Goal: Check status: Check status

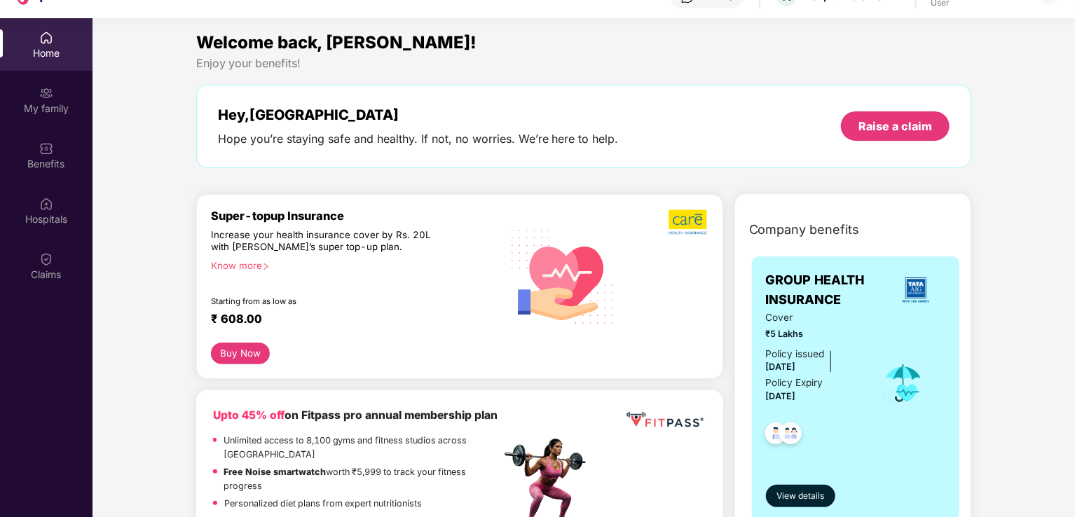
scroll to position [78, 0]
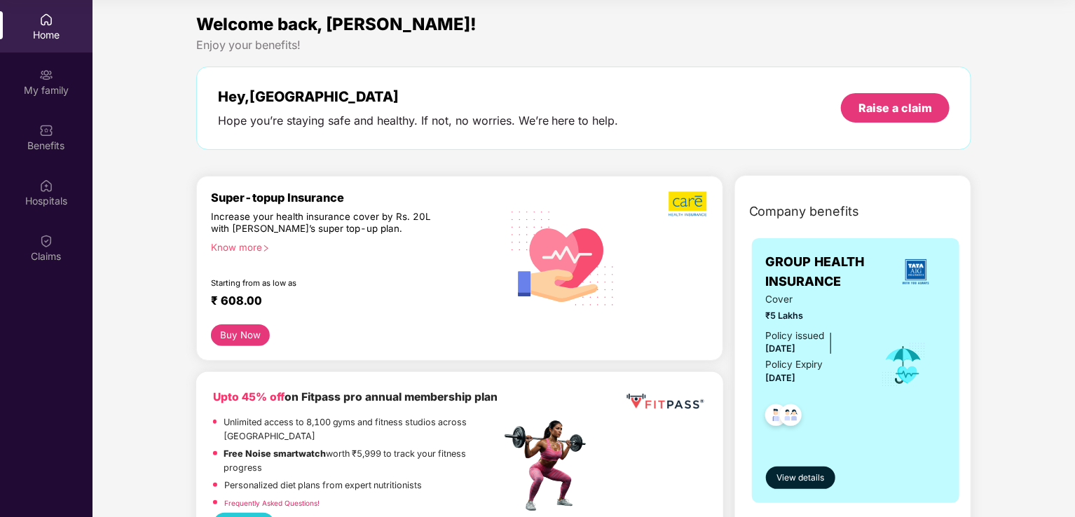
drag, startPoint x: 1073, startPoint y: 60, endPoint x: 1075, endPoint y: 137, distance: 77.8
click at [1074, 137] on html "Get Pazcare mobile app for all your employee benefits need Download Now Get Hel…" at bounding box center [537, 180] width 1075 height 517
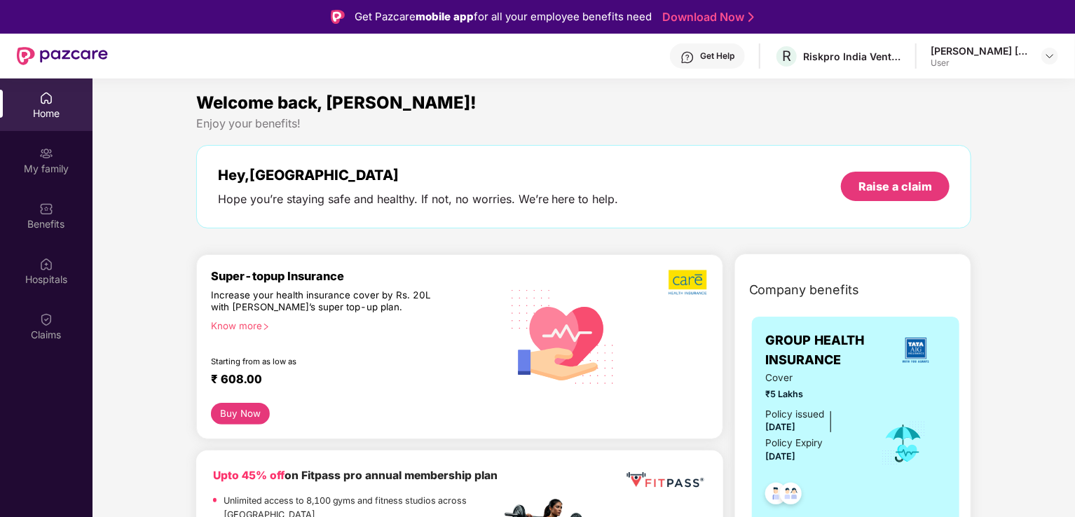
drag, startPoint x: 1073, startPoint y: 139, endPoint x: 1075, endPoint y: 212, distance: 72.9
click at [1074, 212] on html "Get Pazcare mobile app for all your employee benefits need Download Now Get Hel…" at bounding box center [537, 258] width 1075 height 517
drag, startPoint x: 1072, startPoint y: 140, endPoint x: 1075, endPoint y: 239, distance: 98.8
click at [1074, 239] on html "Get Pazcare mobile app for all your employee benefits need Download Now Get Hel…" at bounding box center [537, 258] width 1075 height 517
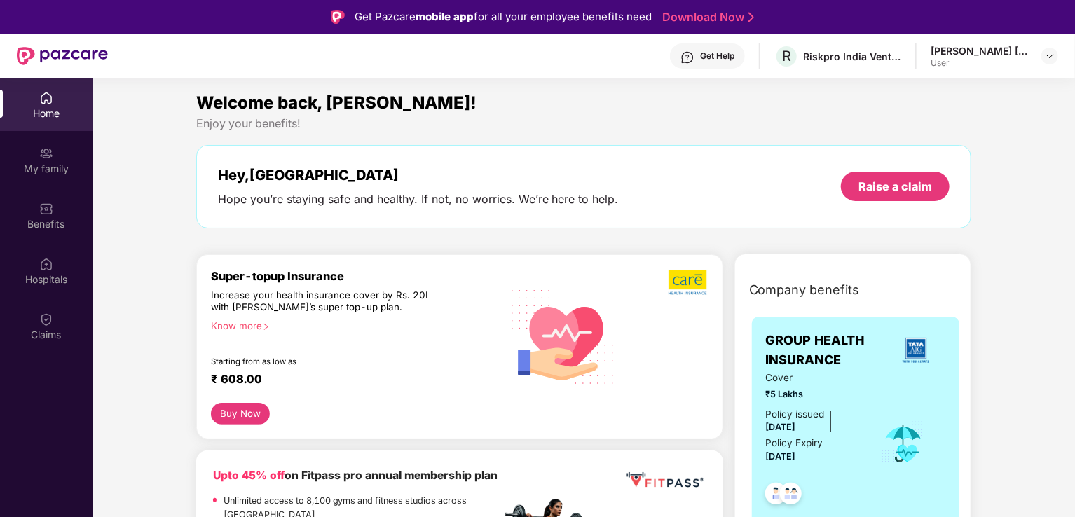
click at [1045, 51] on img at bounding box center [1049, 55] width 11 height 11
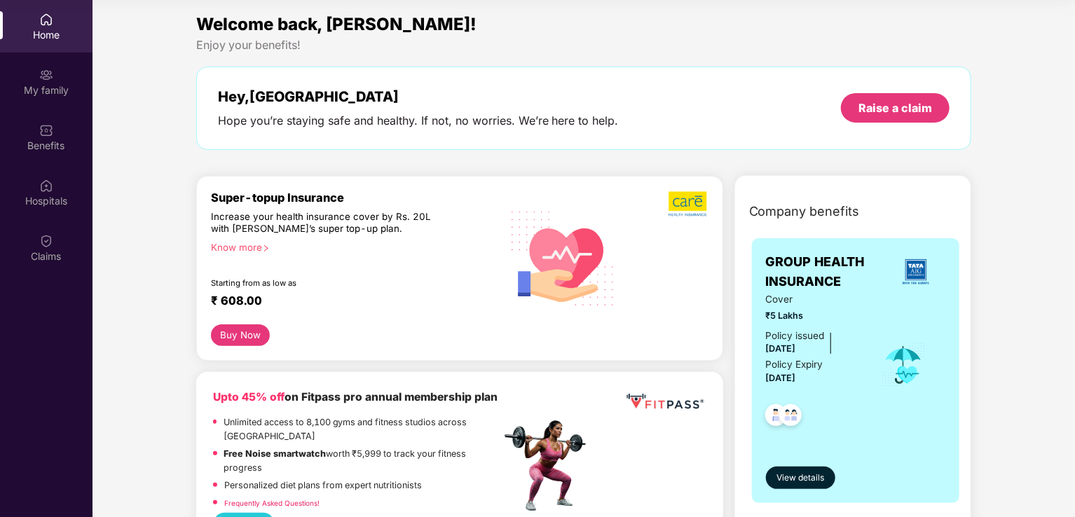
scroll to position [64, 0]
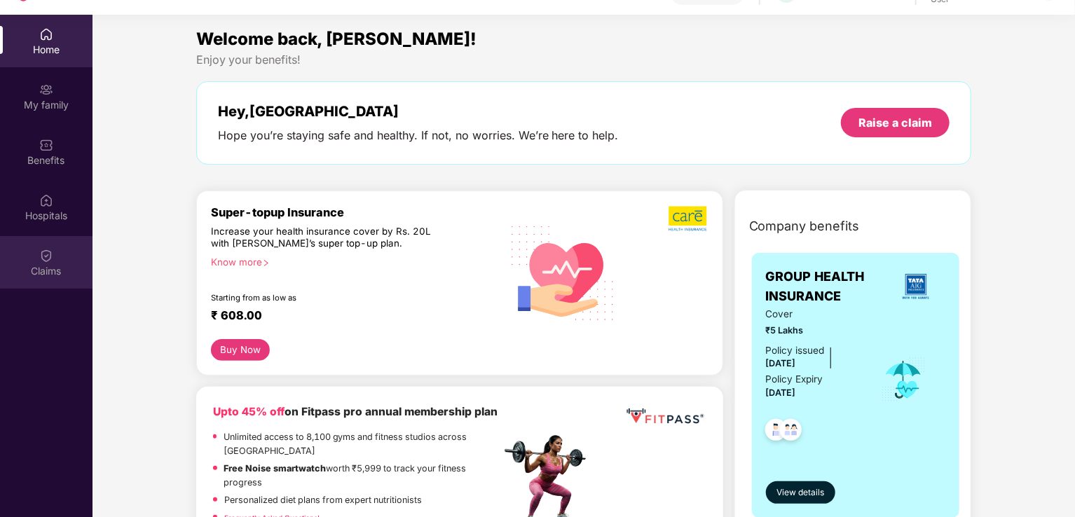
click at [37, 259] on div "Claims" at bounding box center [46, 262] width 92 height 53
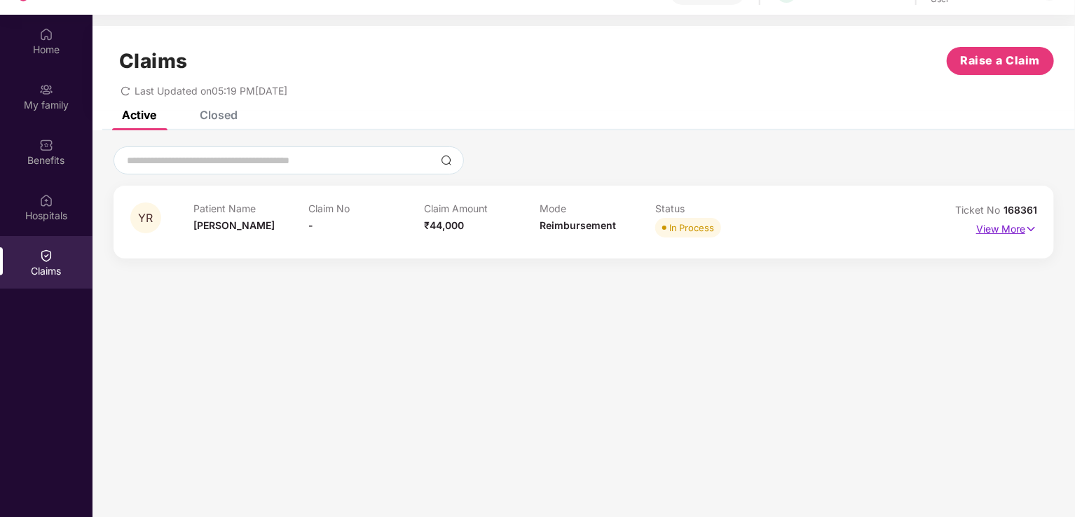
click at [1031, 226] on img at bounding box center [1031, 228] width 12 height 15
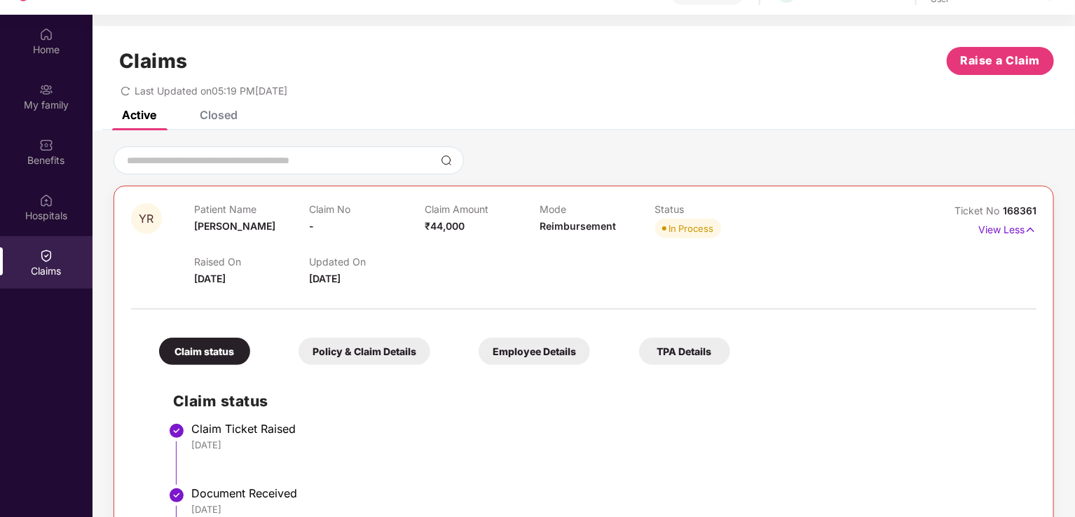
drag, startPoint x: 1073, startPoint y: 335, endPoint x: 1073, endPoint y: 379, distance: 44.1
click at [1073, 379] on div "YR Patient Name [PERSON_NAME] Claim No - Claim Amount ₹44,000 Mode Reimbursemen…" at bounding box center [583, 466] width 982 height 641
drag, startPoint x: 1072, startPoint y: 345, endPoint x: 1072, endPoint y: 406, distance: 60.3
click at [1072, 406] on div "YR Patient Name [PERSON_NAME] Claim No - Claim Amount ₹44,000 Mode Reimbursemen…" at bounding box center [583, 466] width 982 height 641
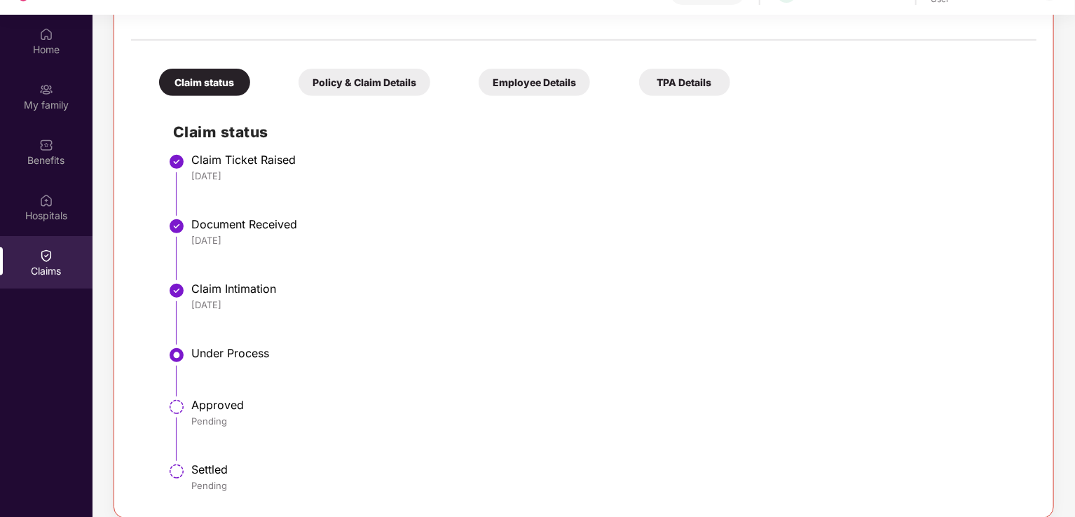
scroll to position [78, 0]
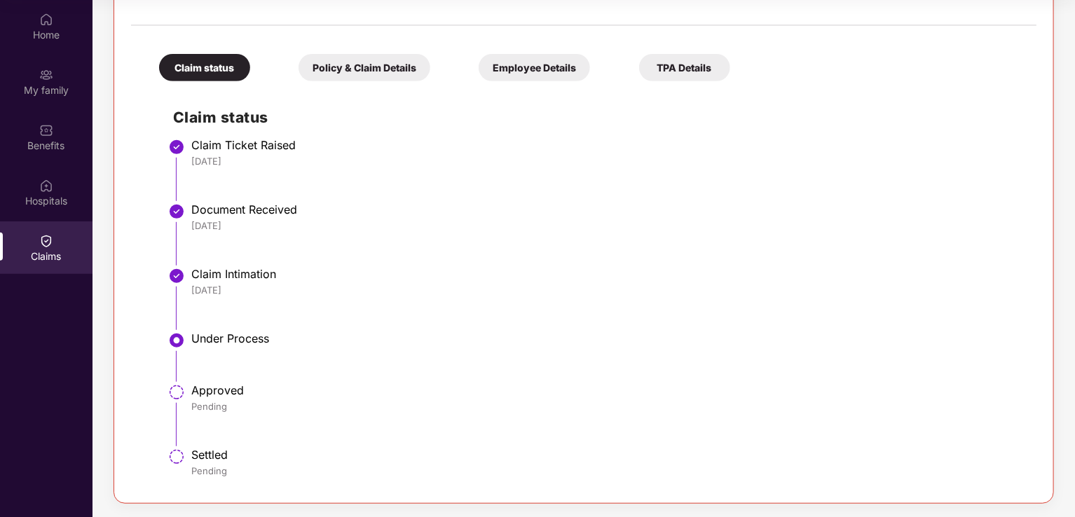
click at [685, 63] on div "TPA Details" at bounding box center [684, 67] width 91 height 27
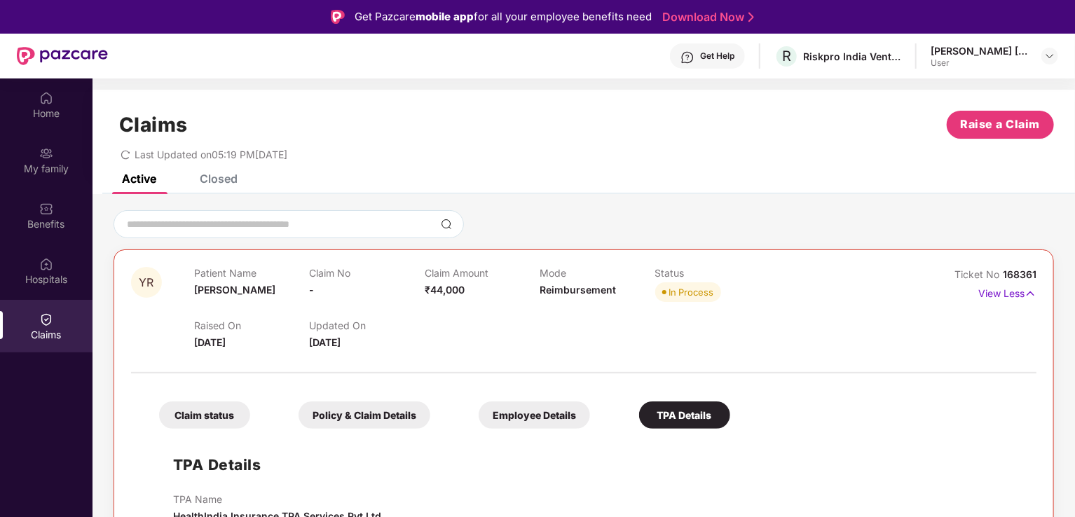
scroll to position [2, 0]
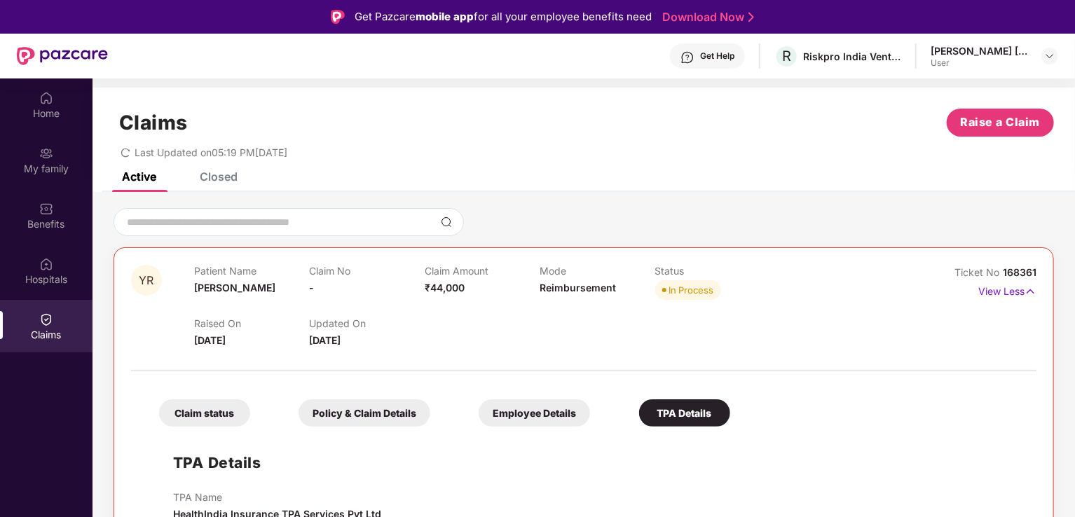
click at [1069, 476] on div "YR Patient Name [PERSON_NAME] Claim No - Claim Amount ₹44,000 Mode Reimbursemen…" at bounding box center [583, 394] width 982 height 373
click at [1073, 499] on div "YR Patient Name [PERSON_NAME] Claim No - Claim Amount ₹44,000 Mode Reimbursemen…" at bounding box center [583, 394] width 982 height 373
click at [945, 382] on div "Claim status Policy & Claim Details Employee Details TPA Details TPA Details TP…" at bounding box center [583, 471] width 905 height 186
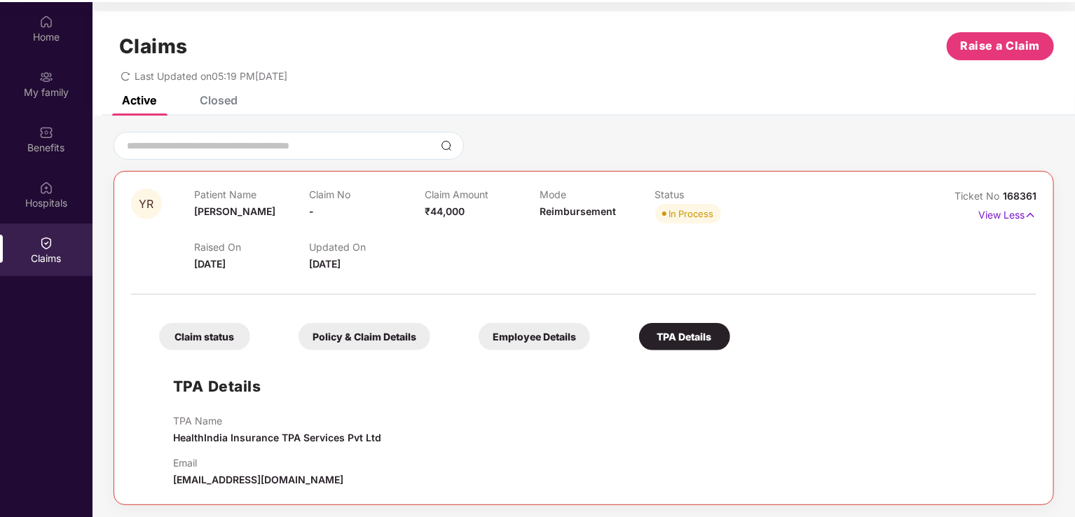
scroll to position [78, 0]
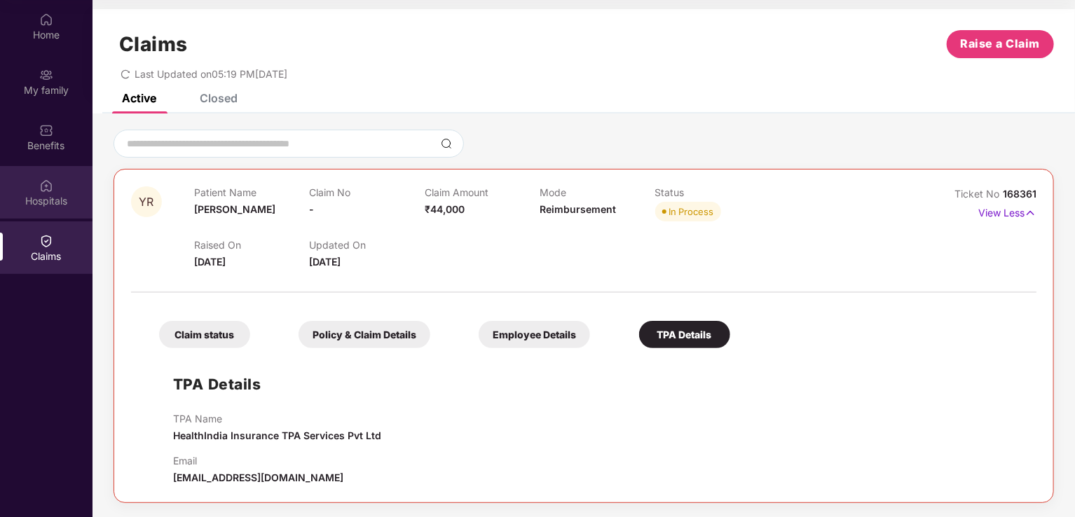
click at [43, 184] on img at bounding box center [46, 186] width 14 height 14
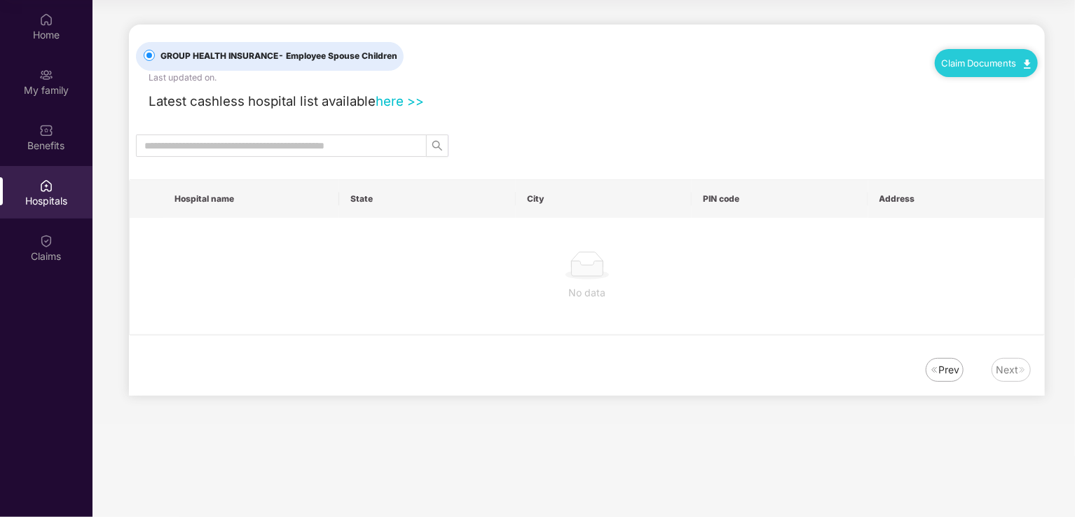
scroll to position [0, 0]
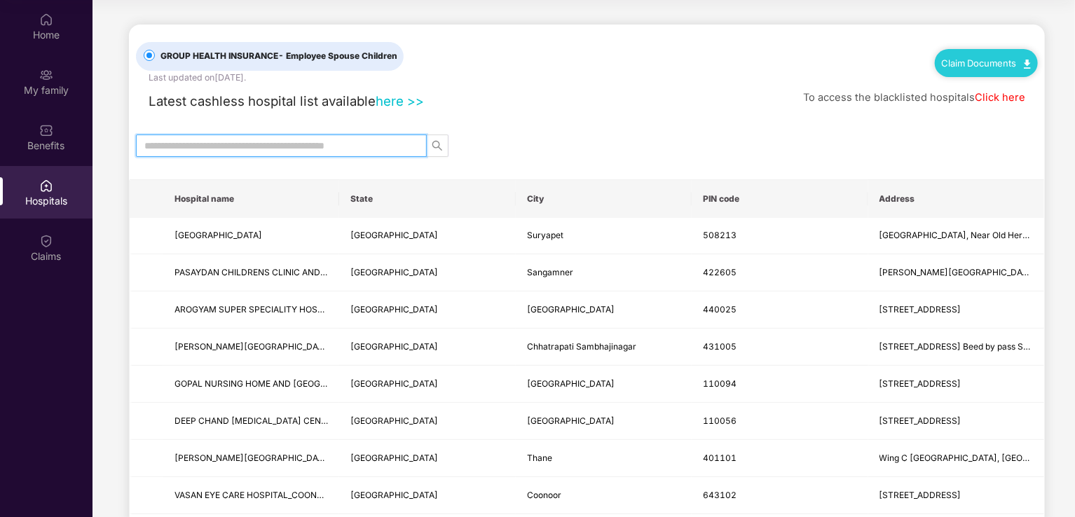
click at [252, 146] on input "text" at bounding box center [275, 145] width 263 height 15
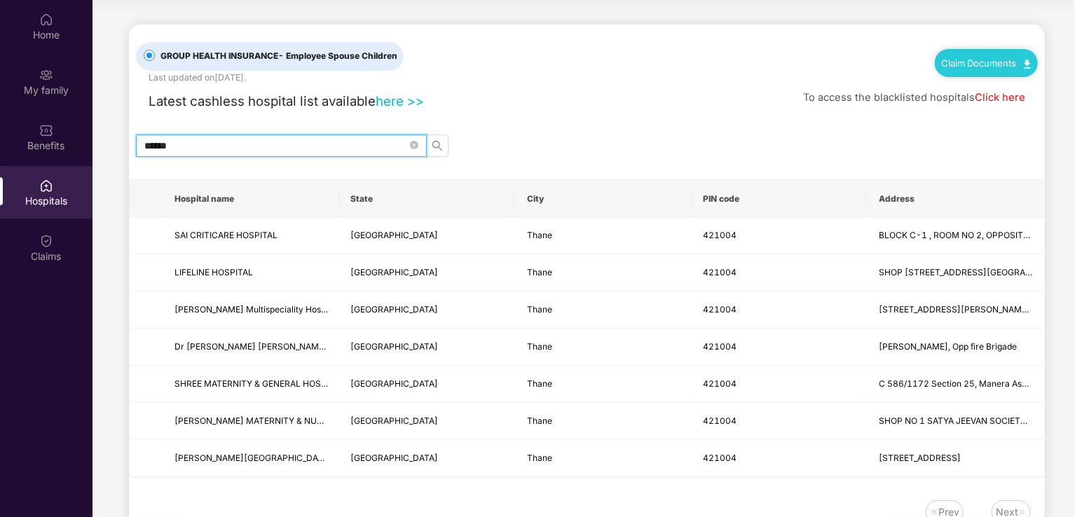
type input "******"
click at [790, 486] on div "GROUP HEALTH INSURANCE - Employee Spouse Children Last updated on [DATE] . Clai…" at bounding box center [587, 282] width 916 height 514
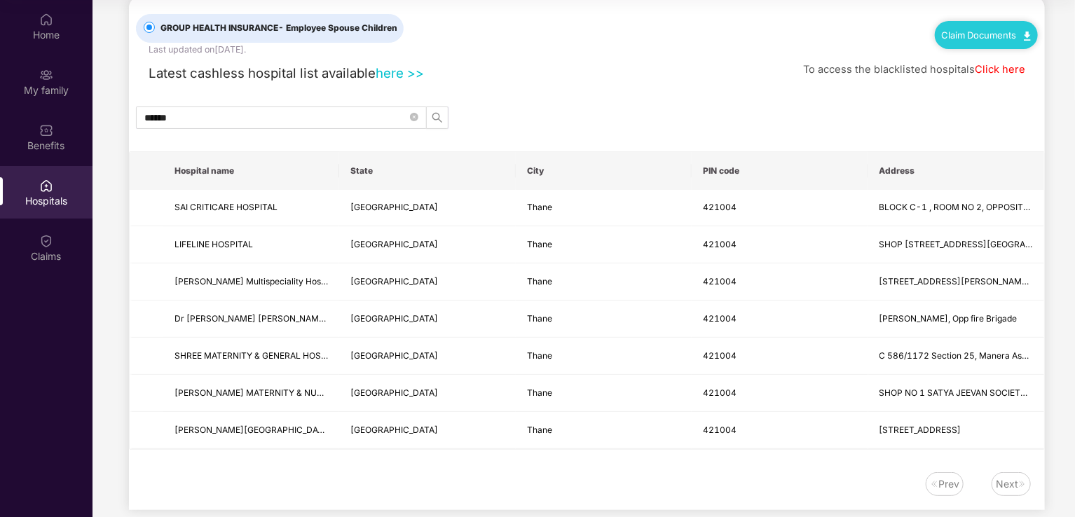
scroll to position [47, 0]
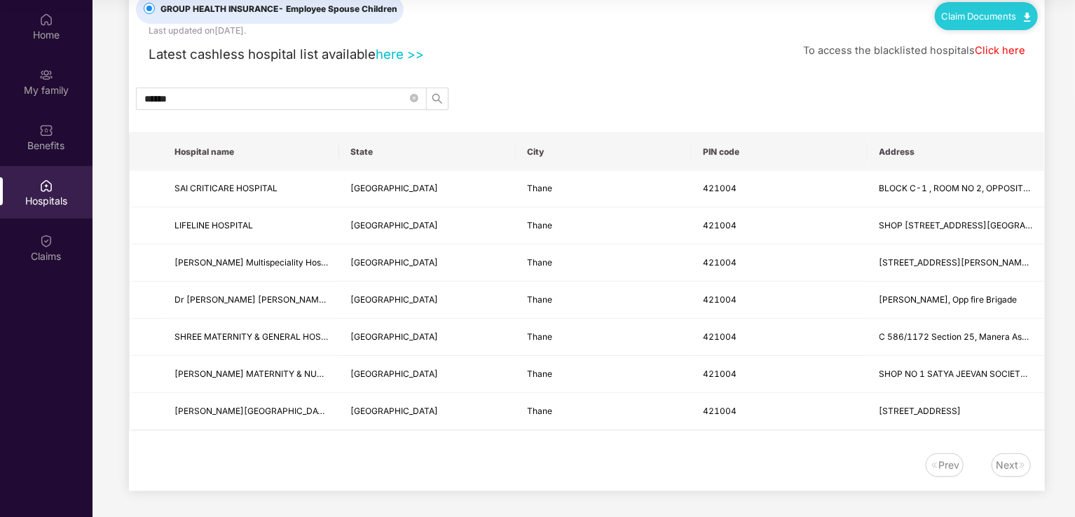
click at [989, 50] on link "Click here" at bounding box center [1000, 50] width 50 height 13
